Goal: Navigation & Orientation: Find specific page/section

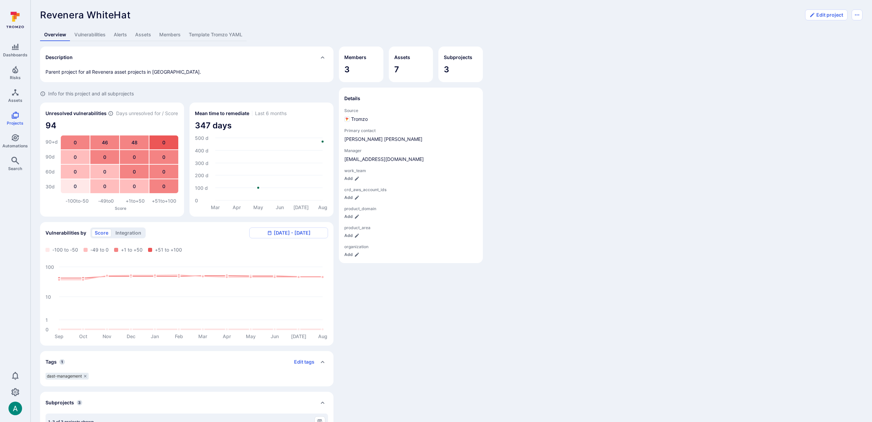
click at [170, 37] on link "Members" at bounding box center [170, 35] width 30 height 13
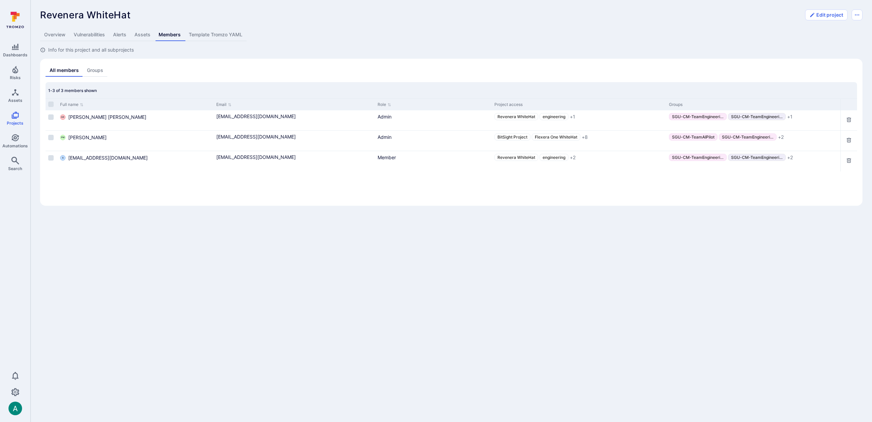
click at [57, 37] on link "Overview" at bounding box center [55, 35] width 30 height 13
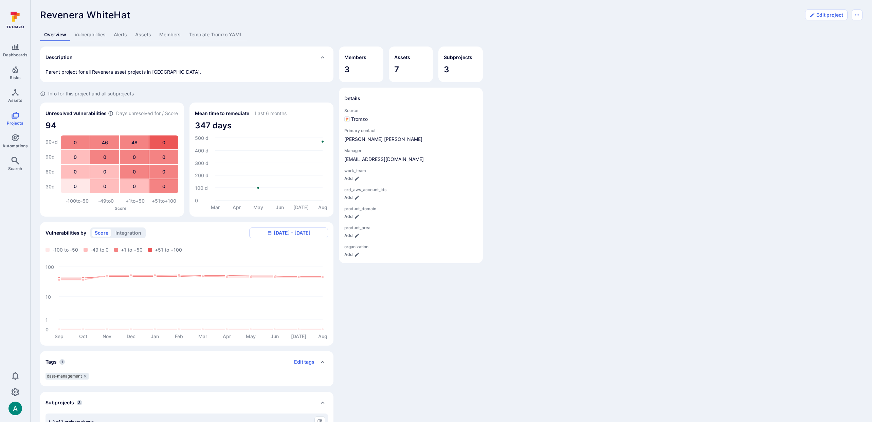
click at [162, 34] on link "Members" at bounding box center [170, 35] width 30 height 13
